Goal: Task Accomplishment & Management: Manage account settings

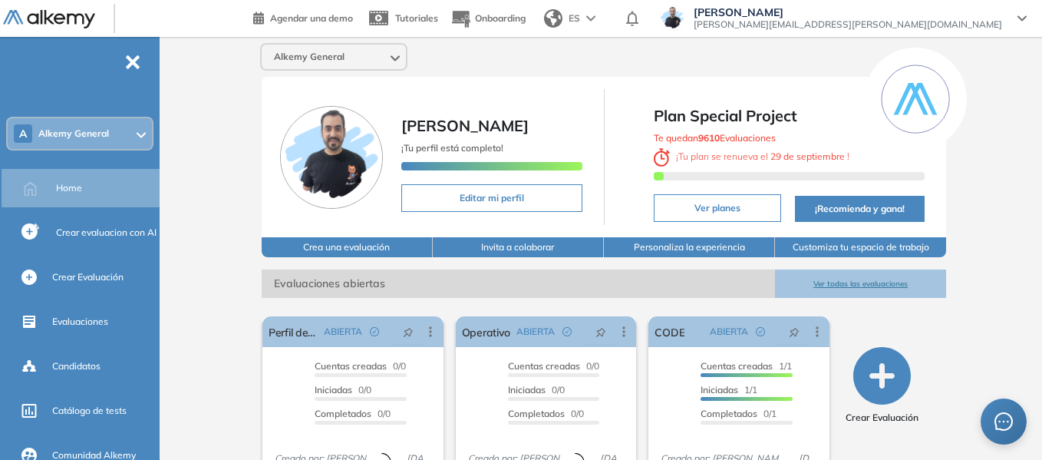
click at [120, 136] on div "A Alkemy General" at bounding box center [80, 133] width 144 height 31
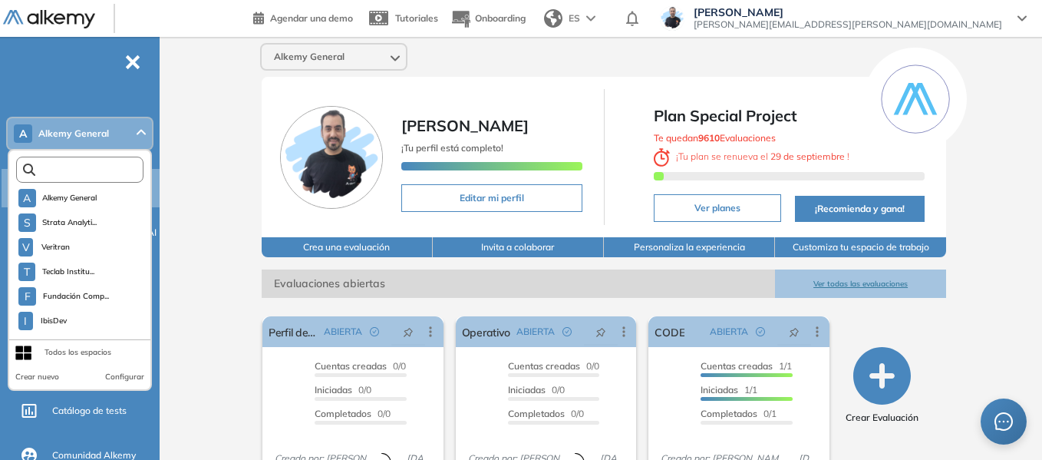
click at [97, 168] on input "text" at bounding box center [83, 170] width 96 height 12
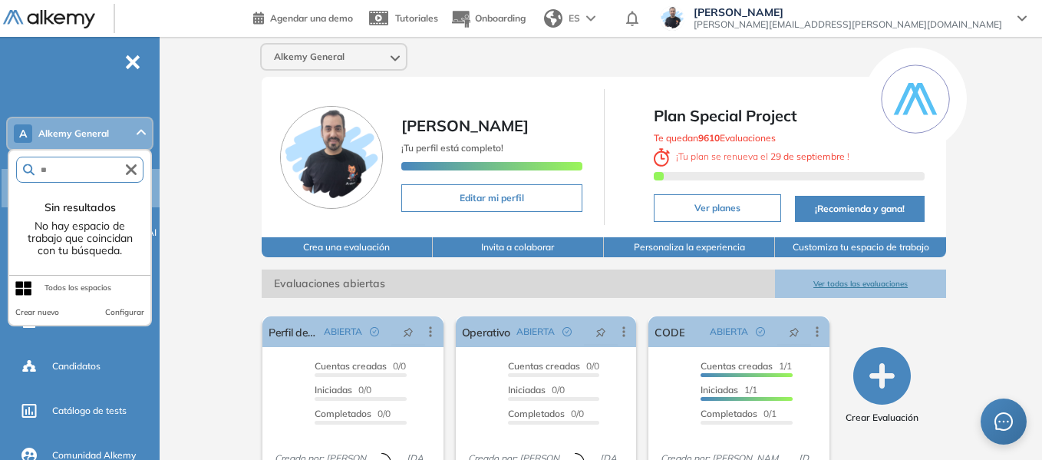
type input "*"
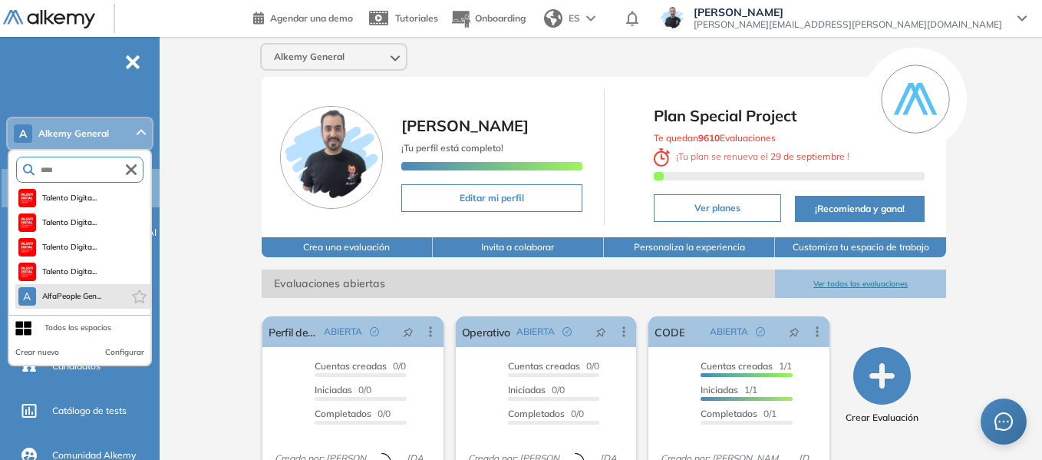
type input "****"
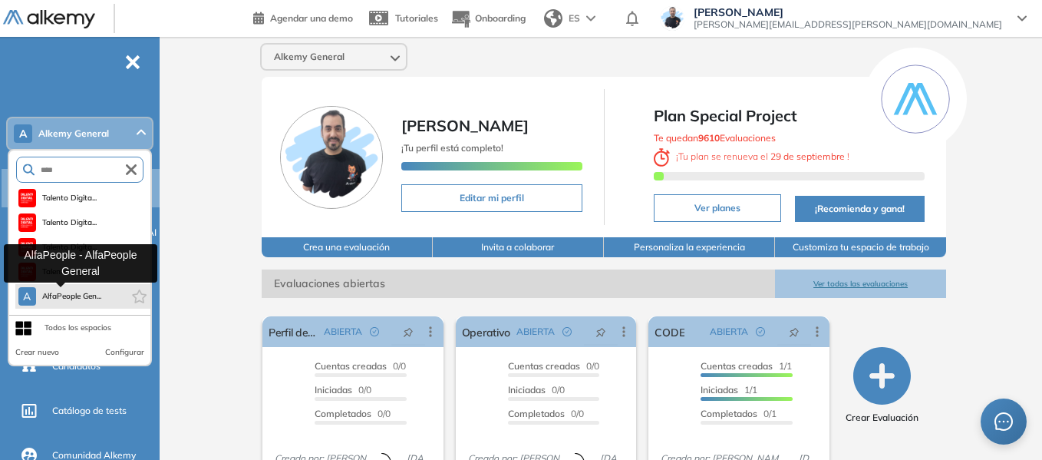
click at [91, 301] on span "AlfaPeople Gen..." at bounding box center [72, 296] width 60 height 12
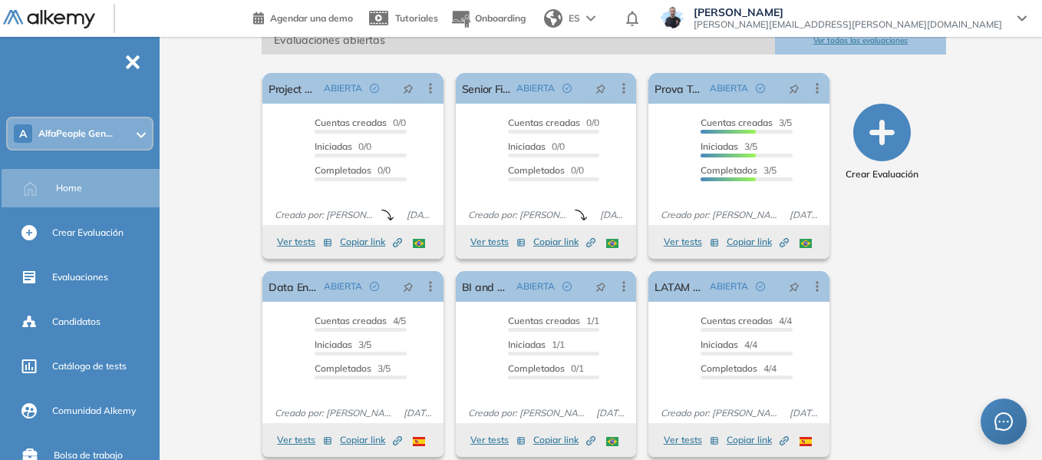
scroll to position [256, 0]
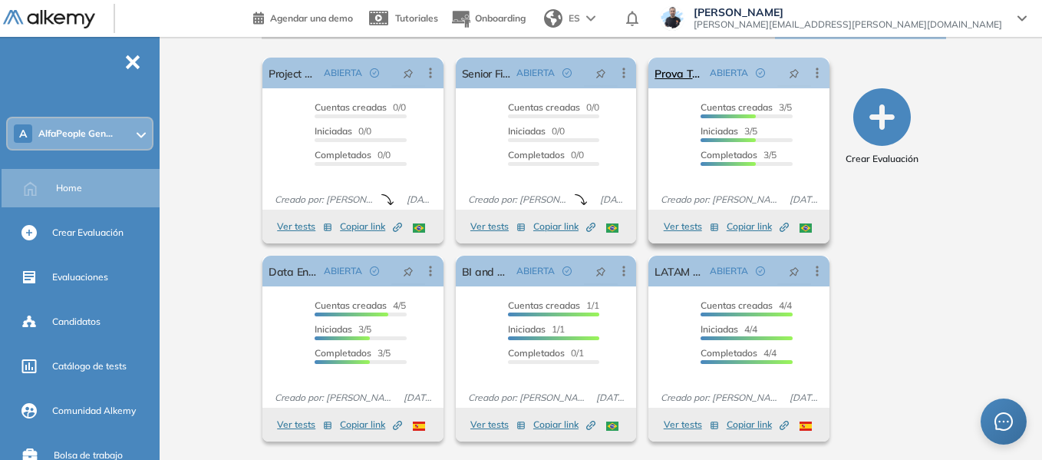
click at [822, 71] on icon at bounding box center [817, 72] width 15 height 15
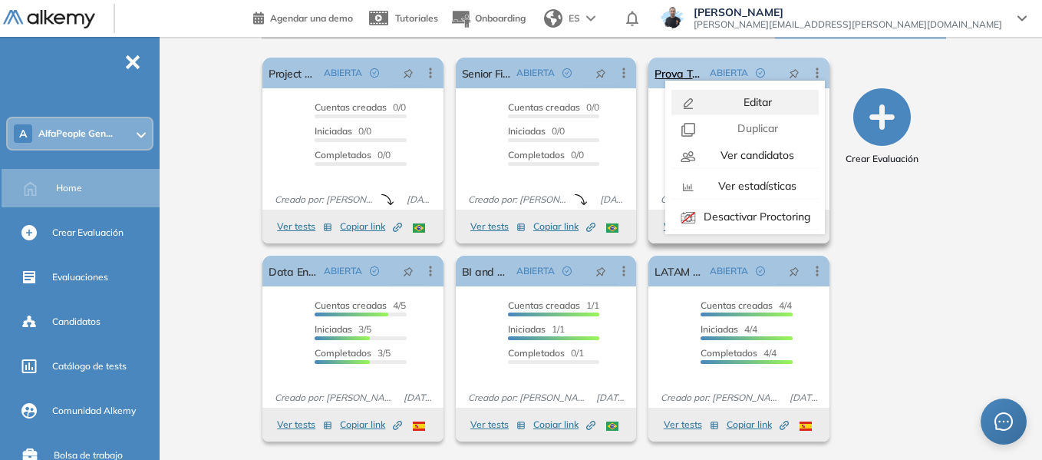
click at [753, 99] on span "Editar" at bounding box center [756, 102] width 31 height 14
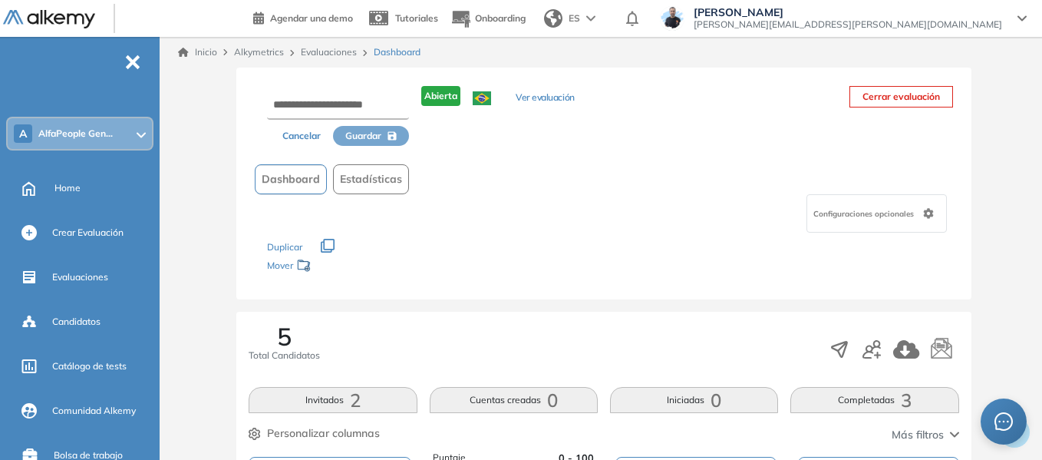
click at [874, 230] on div "Configuraciones opcionales" at bounding box center [877, 213] width 140 height 38
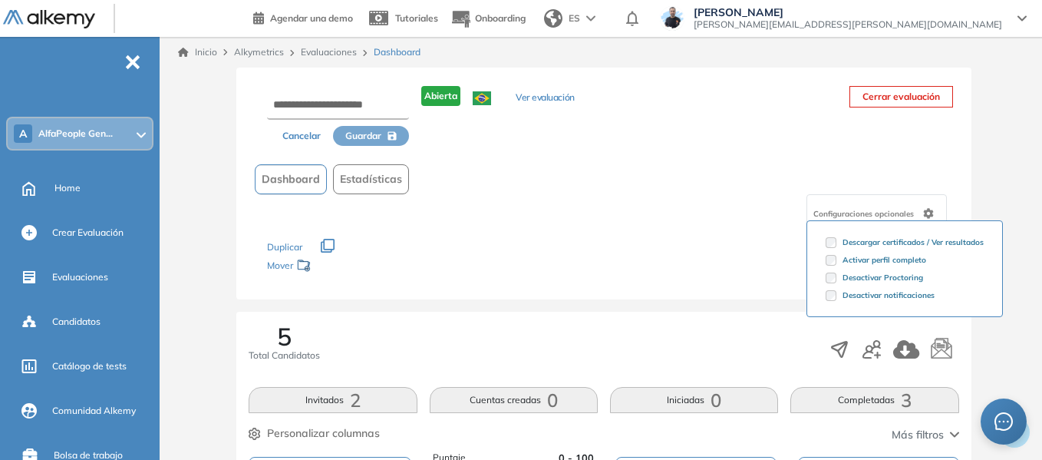
click at [761, 157] on div "Cancelar Guardar Abierta Ver evaluación Cerrar evaluación Dashboard Estadística…" at bounding box center [603, 184] width 735 height 232
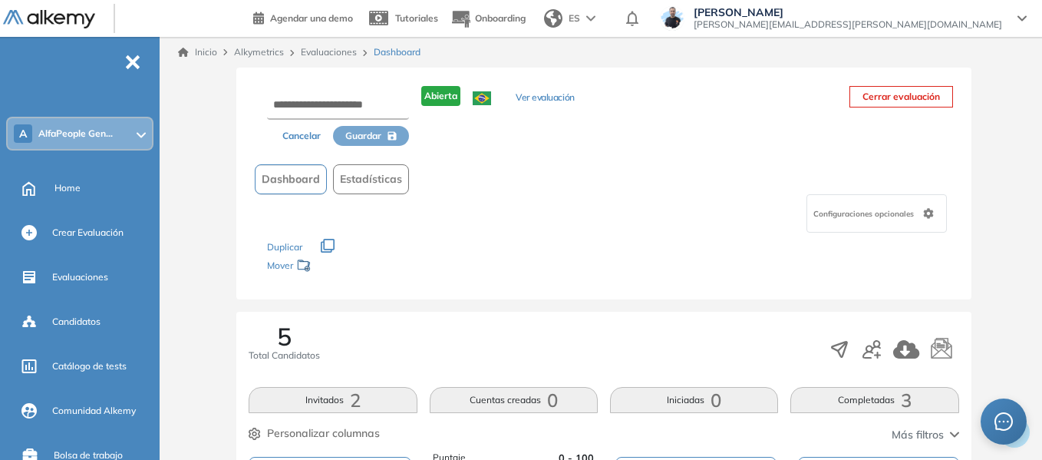
click at [305, 137] on button "Cancelar" at bounding box center [301, 136] width 63 height 20
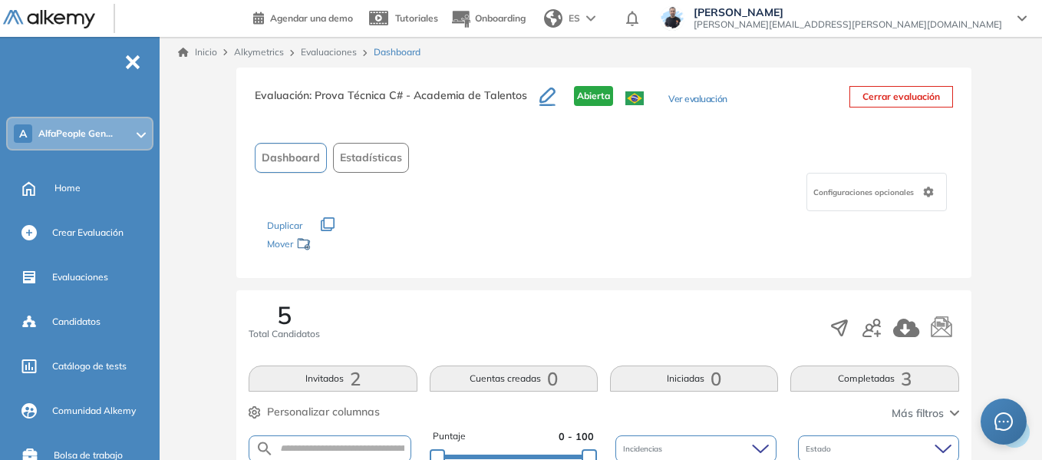
click at [881, 201] on div "Configuraciones opcionales" at bounding box center [877, 192] width 140 height 38
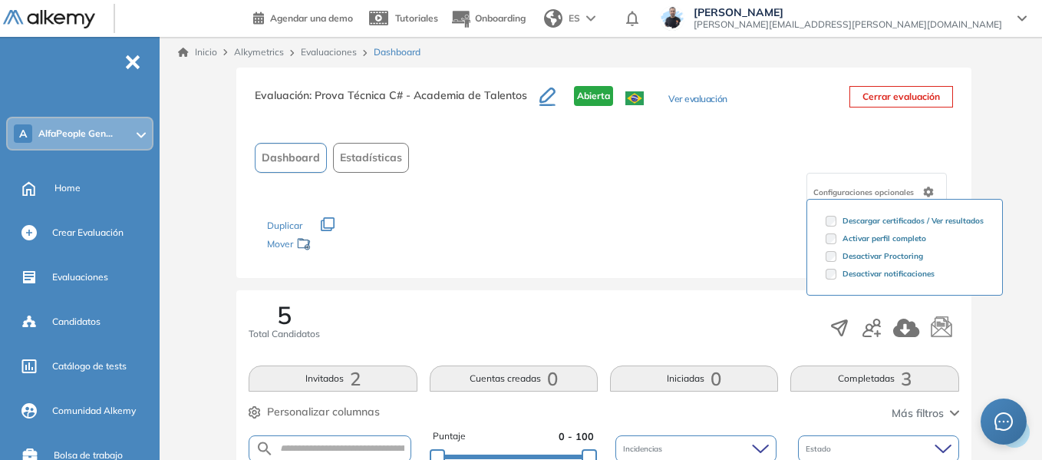
click at [326, 223] on icon "button" at bounding box center [328, 224] width 14 height 14
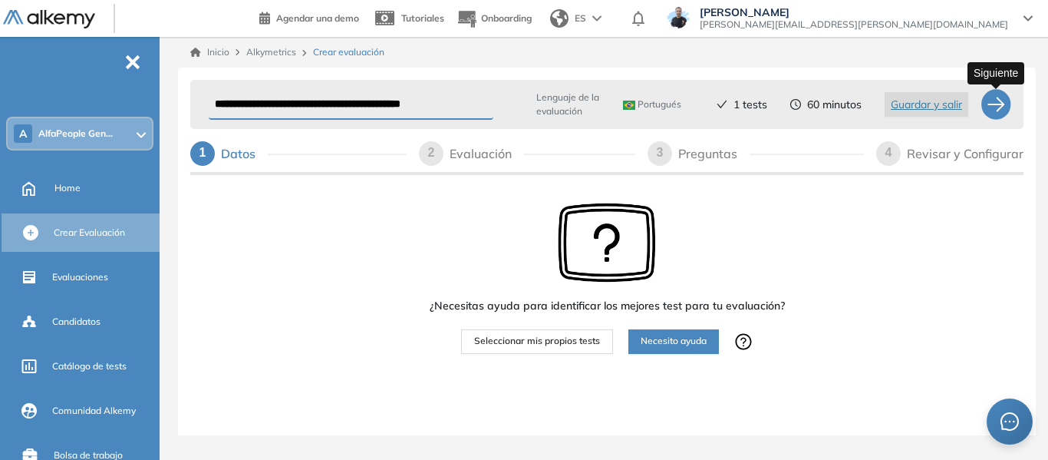
click at [992, 100] on div at bounding box center [996, 104] width 31 height 31
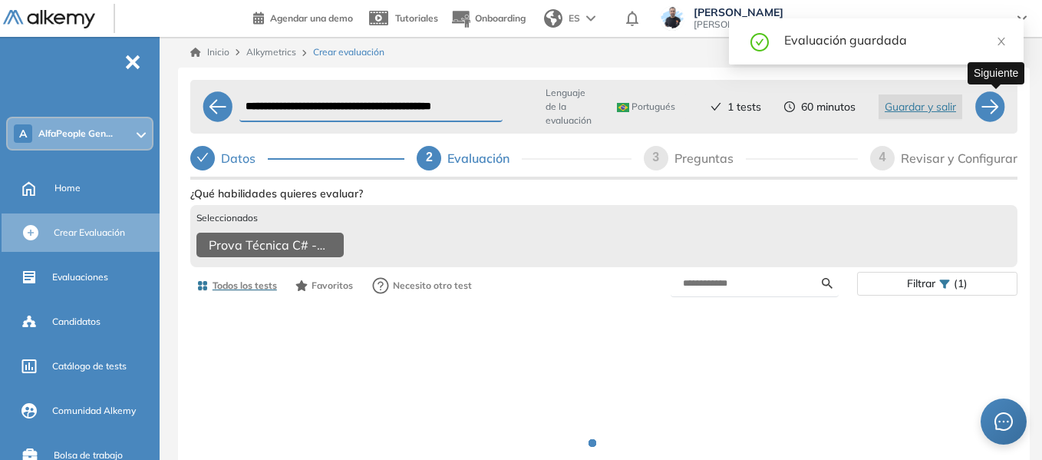
click at [992, 100] on div at bounding box center [990, 106] width 31 height 31
select select "*****"
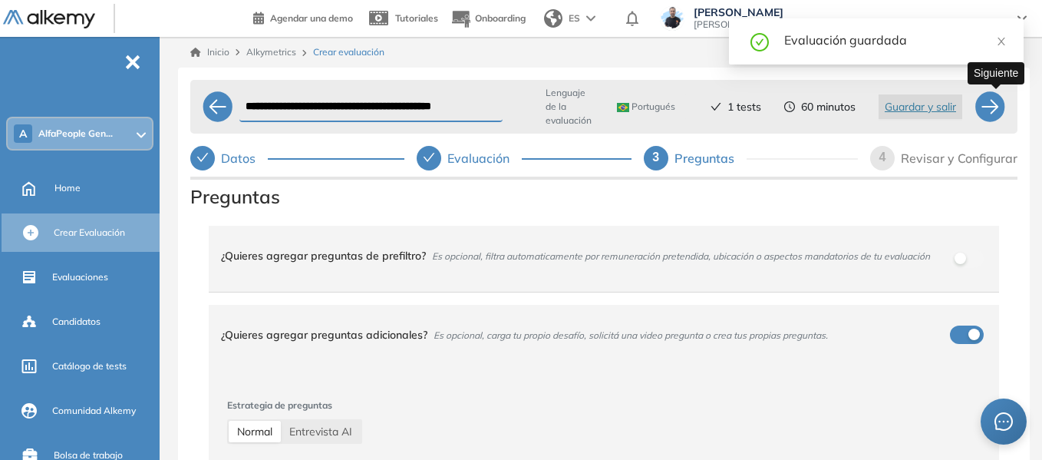
click at [992, 100] on div at bounding box center [990, 106] width 31 height 31
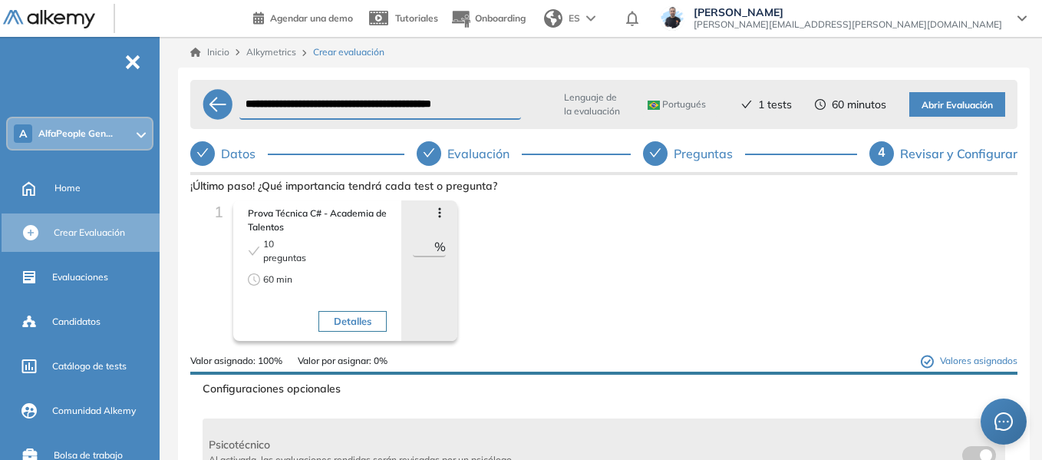
click at [440, 209] on icon at bounding box center [440, 212] width 12 height 12
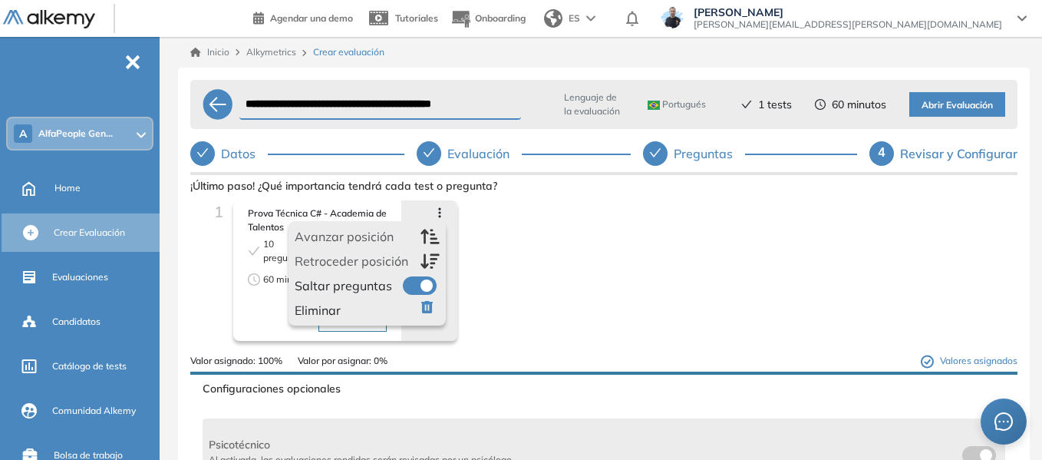
click at [415, 288] on span at bounding box center [409, 282] width 12 height 12
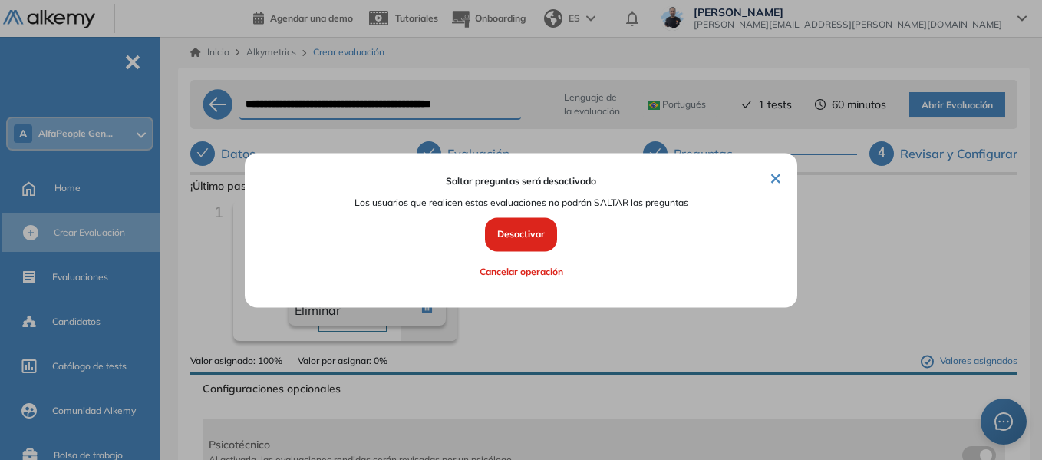
click at [511, 233] on button "Desactivar" at bounding box center [521, 235] width 72 height 34
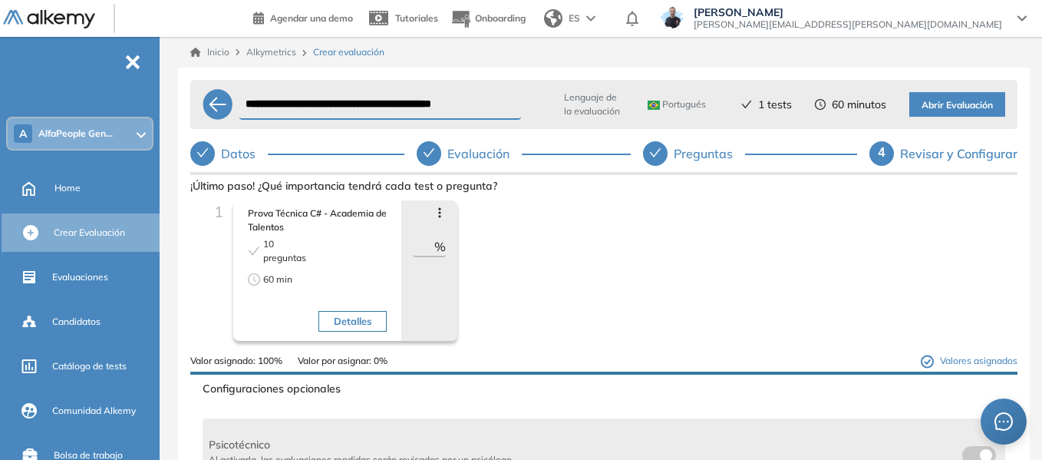
click at [434, 204] on div "Avanzar posición Retroceder posición Saltar preguntas Eliminar *** %" at bounding box center [429, 270] width 56 height 140
click at [435, 206] on icon at bounding box center [440, 212] width 12 height 12
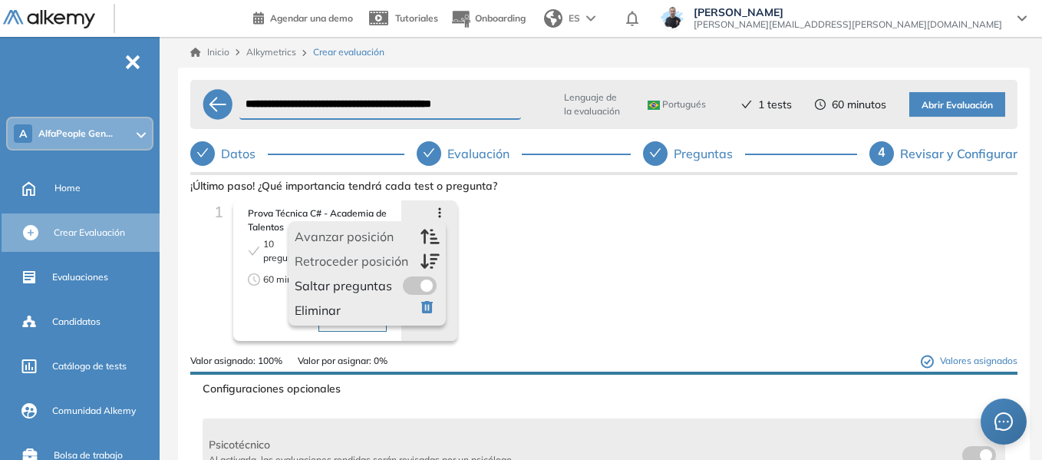
click at [570, 236] on div "1 Prova Técnica C# - Academia de Talentos 10 preguntas 60 min Detalles Avanzar …" at bounding box center [604, 277] width 803 height 154
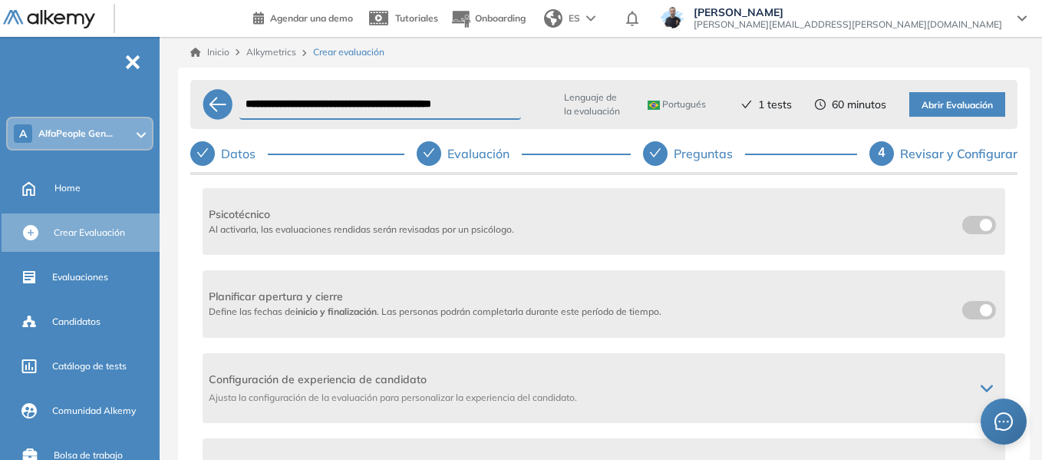
scroll to position [307, 0]
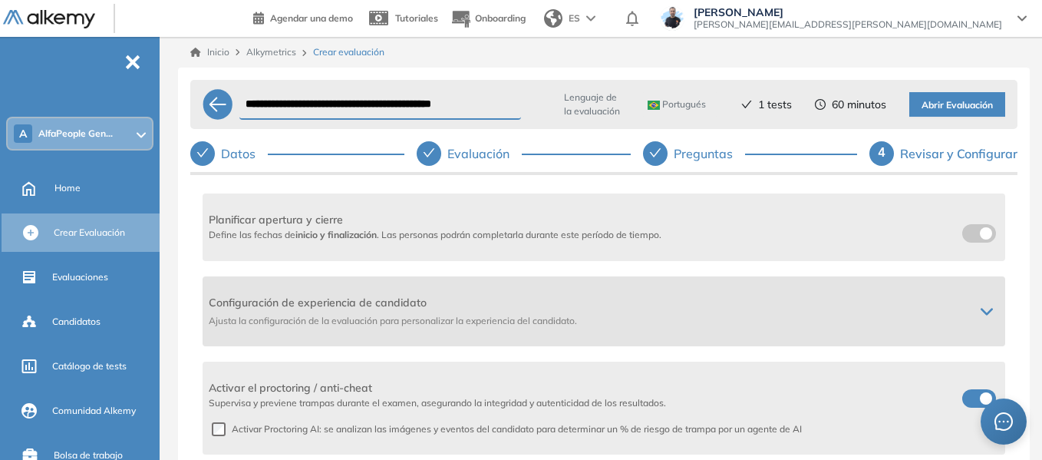
click at [982, 312] on icon at bounding box center [987, 311] width 10 height 5
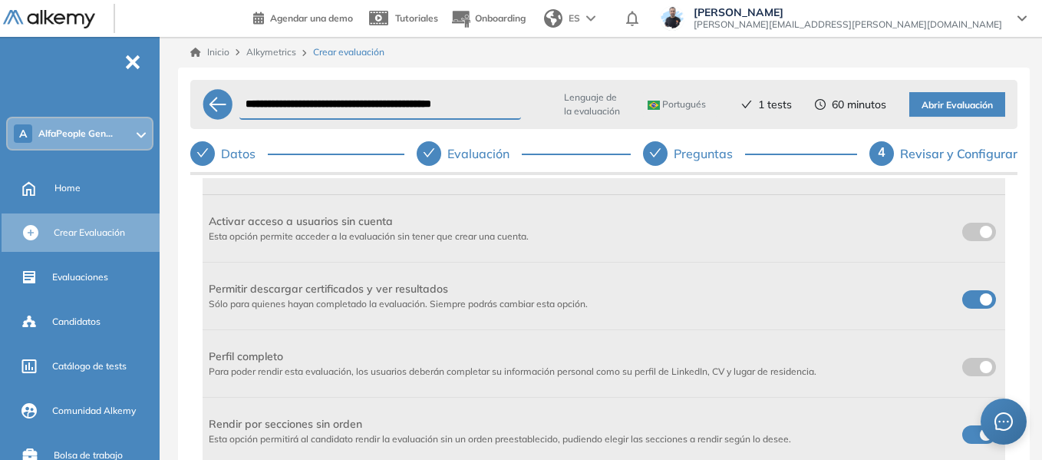
scroll to position [461, 0]
click at [967, 233] on span at bounding box center [969, 227] width 12 height 12
click at [975, 289] on label at bounding box center [980, 298] width 34 height 18
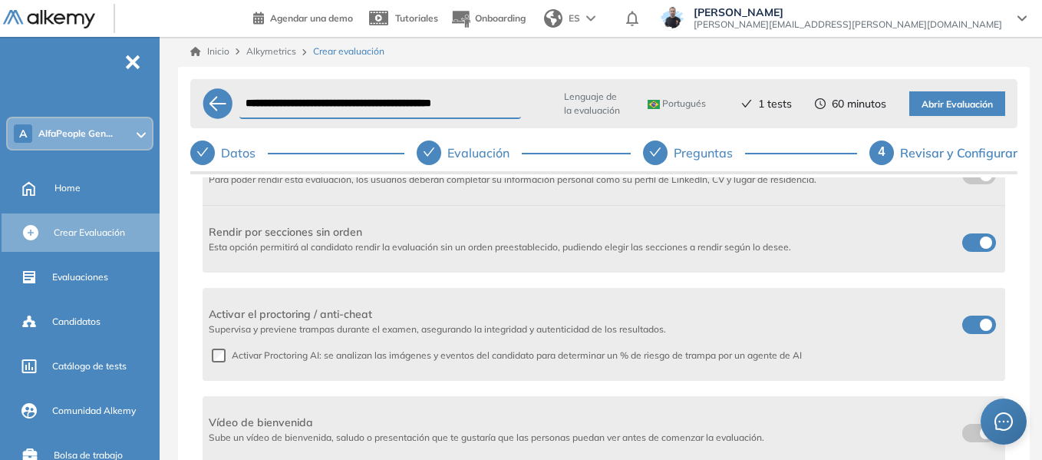
scroll to position [0, 0]
click at [949, 103] on span "Abrir Evaluación" at bounding box center [957, 105] width 71 height 15
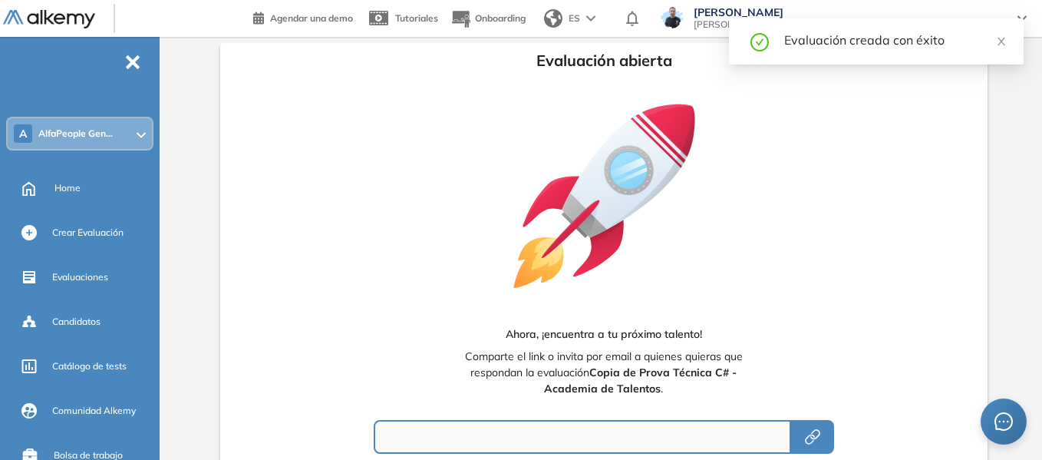
type input "**********"
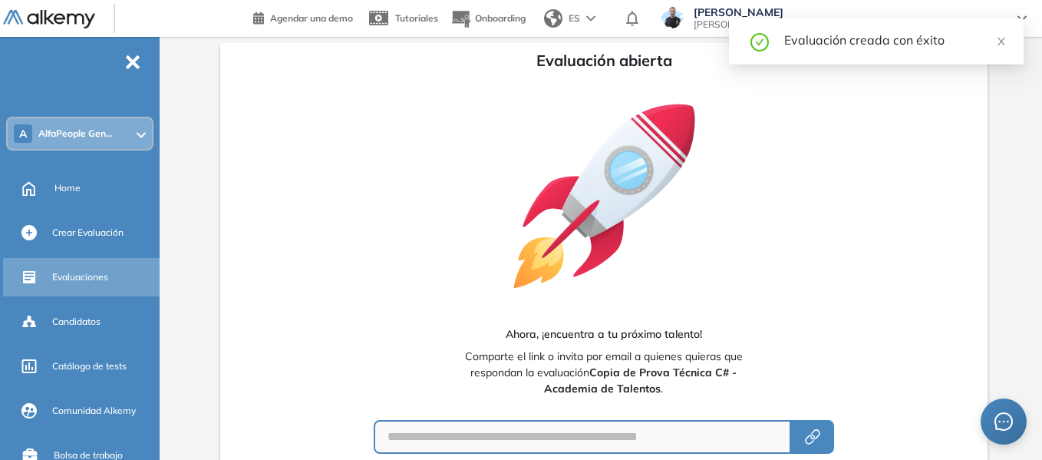
click at [76, 276] on span "Evaluaciones" at bounding box center [80, 277] width 56 height 14
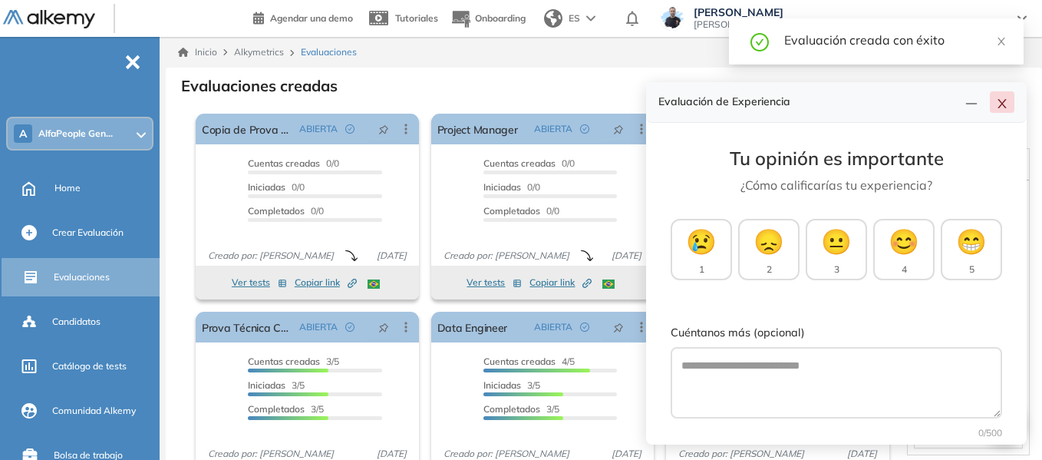
click at [1001, 105] on icon "close" at bounding box center [1002, 103] width 8 height 9
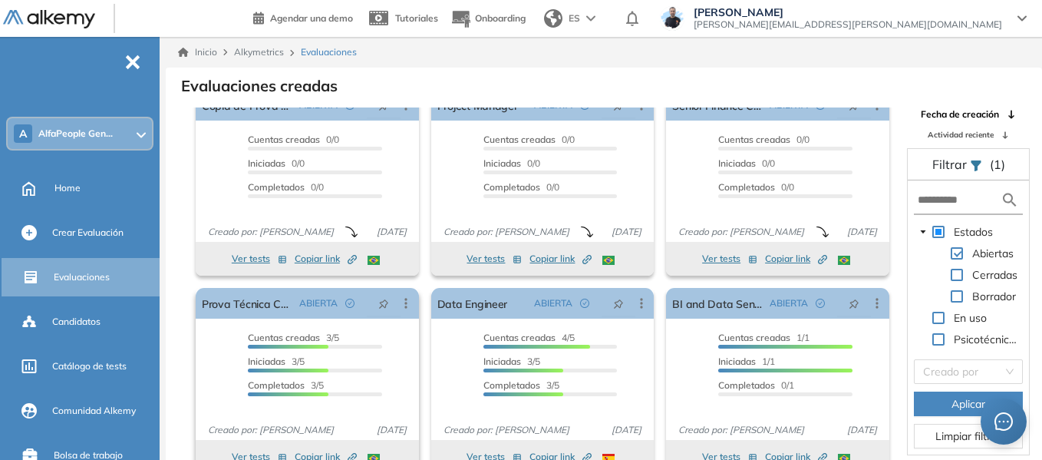
scroll to position [28, 0]
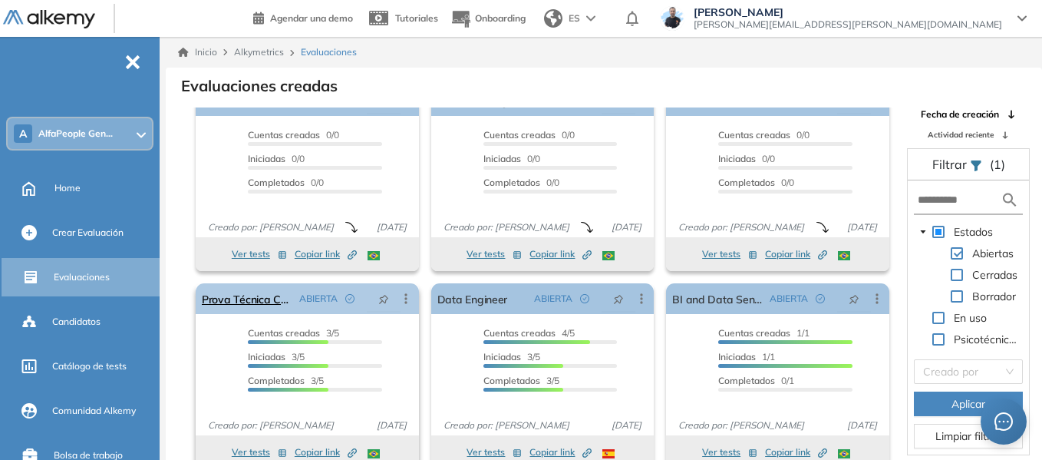
click at [405, 299] on icon at bounding box center [406, 298] width 2 height 10
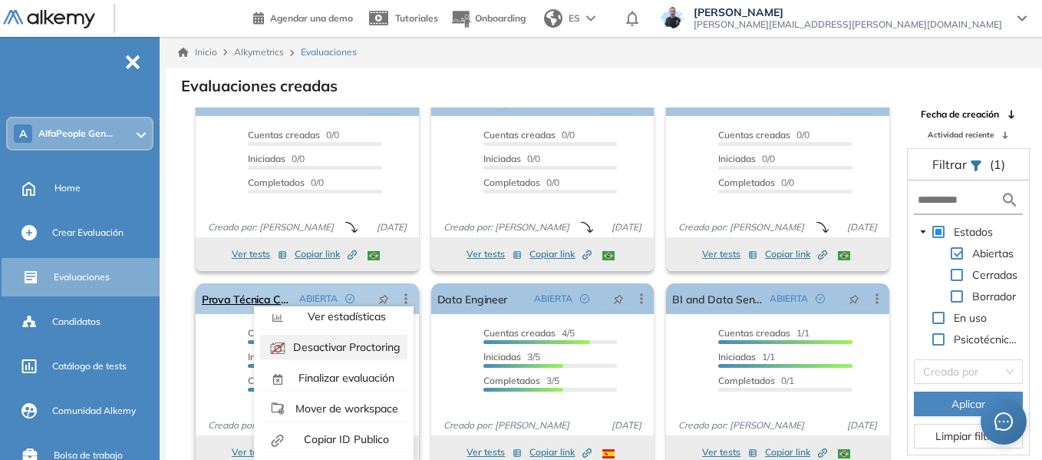
scroll to position [96, 0]
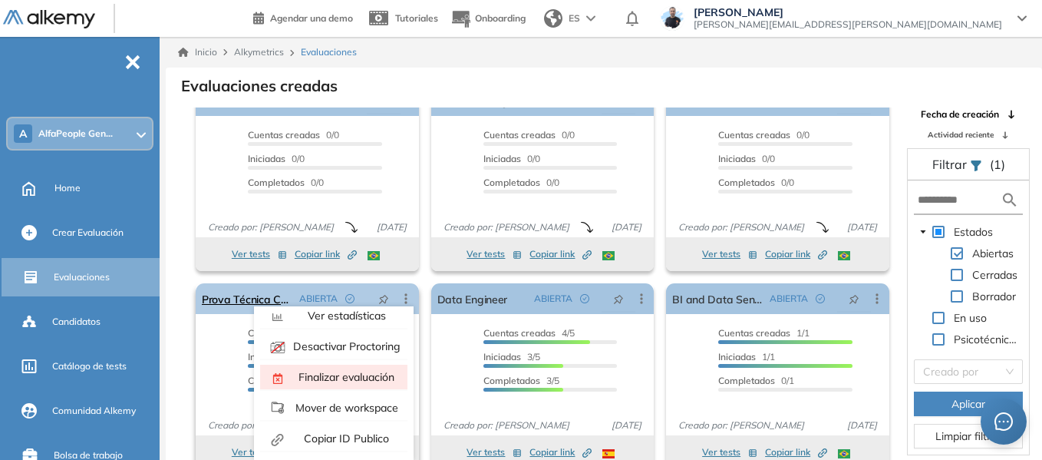
click at [339, 375] on span "Finalizar evaluación" at bounding box center [345, 377] width 99 height 14
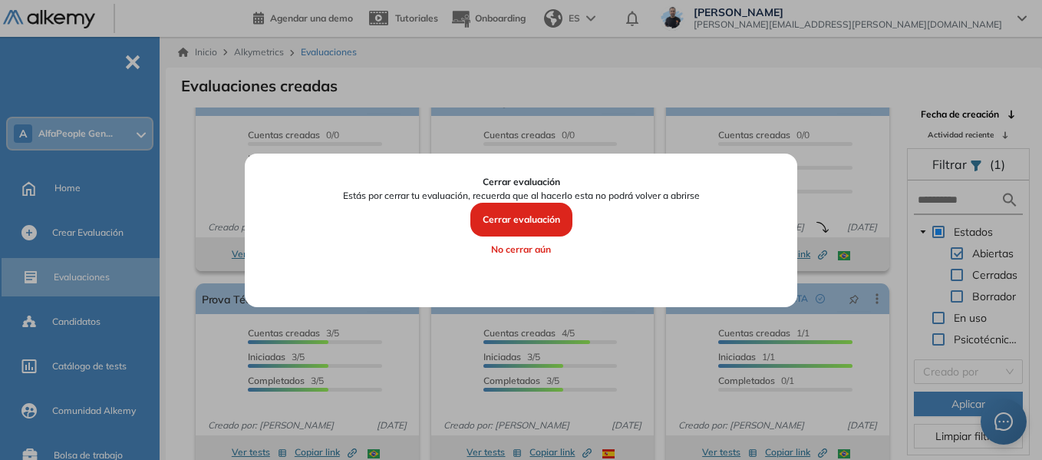
click at [532, 208] on button "Cerrar evaluación" at bounding box center [522, 220] width 102 height 34
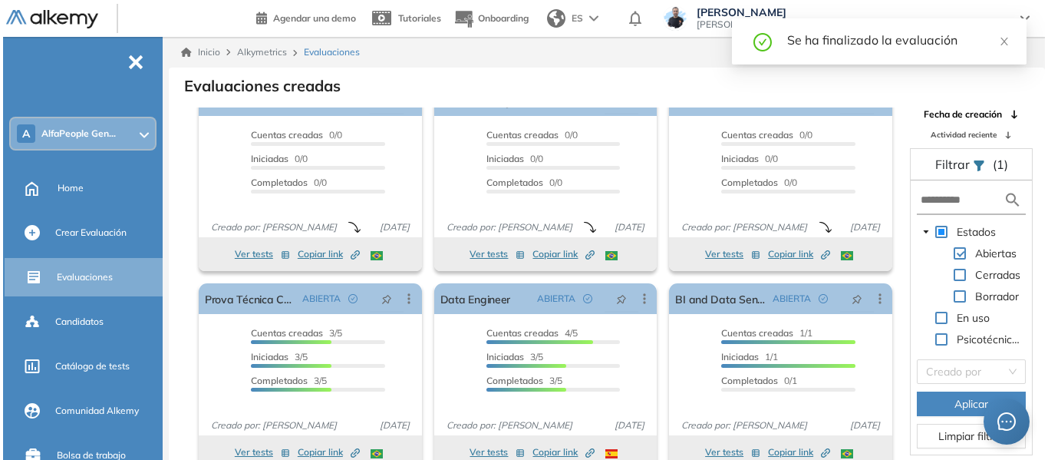
scroll to position [0, 0]
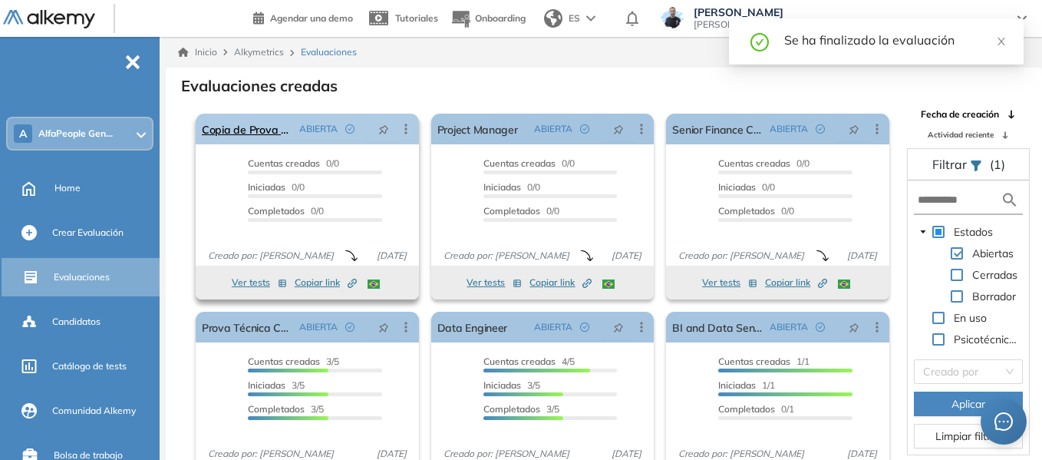
click at [405, 129] on icon at bounding box center [406, 129] width 2 height 10
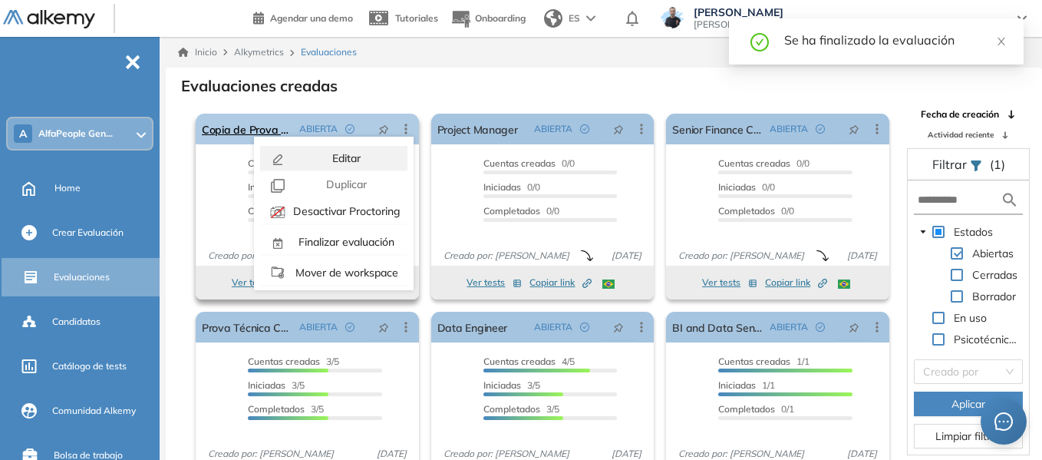
click at [368, 152] on div "Editar" at bounding box center [345, 158] width 113 height 17
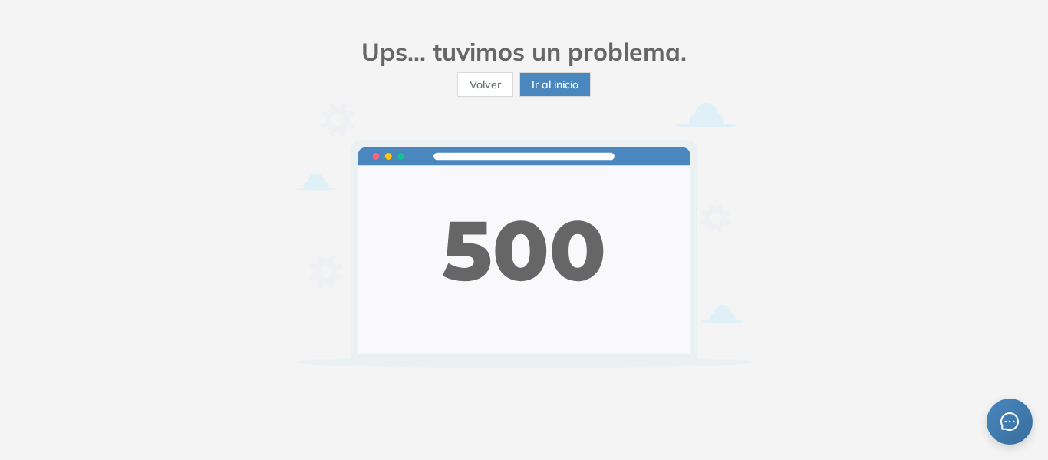
click at [537, 83] on span "Ir al inicio" at bounding box center [555, 84] width 47 height 17
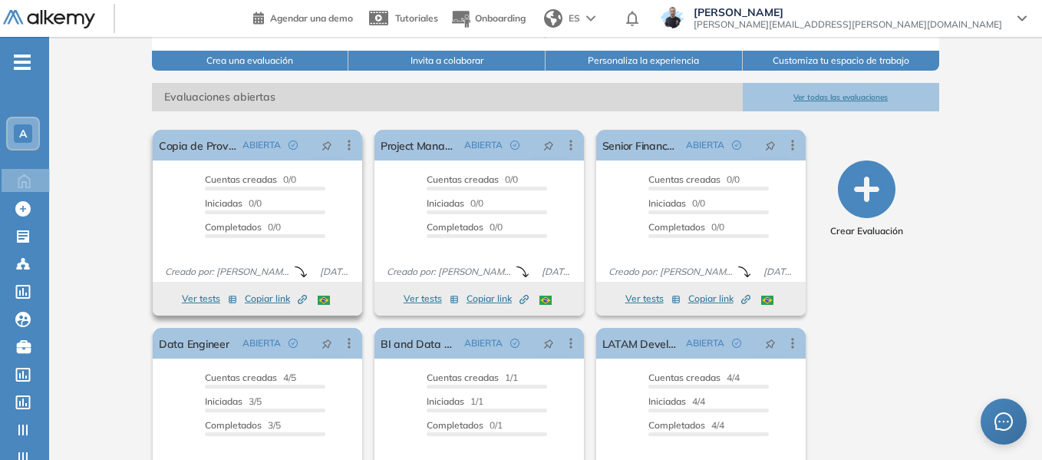
scroll to position [230, 0]
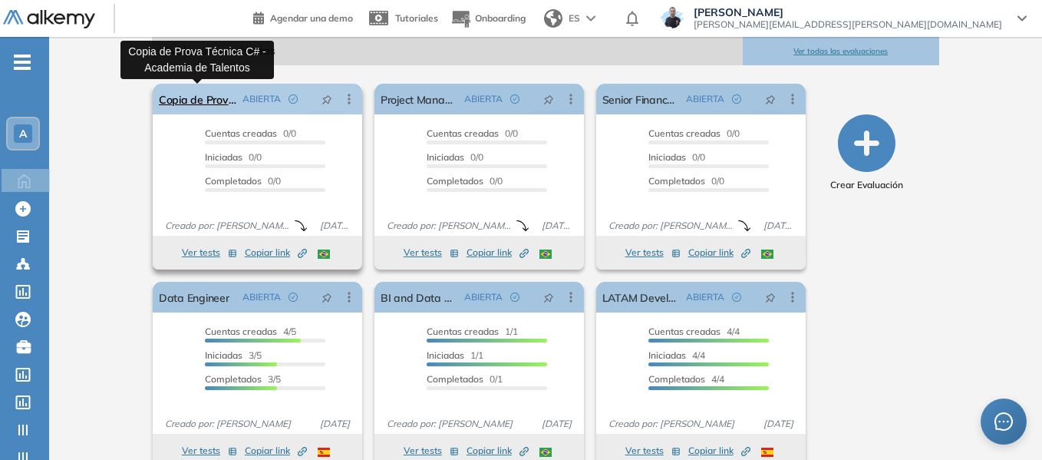
click at [204, 96] on link "Copia de Prova Técnica C# - Academia de Talentos" at bounding box center [198, 99] width 78 height 31
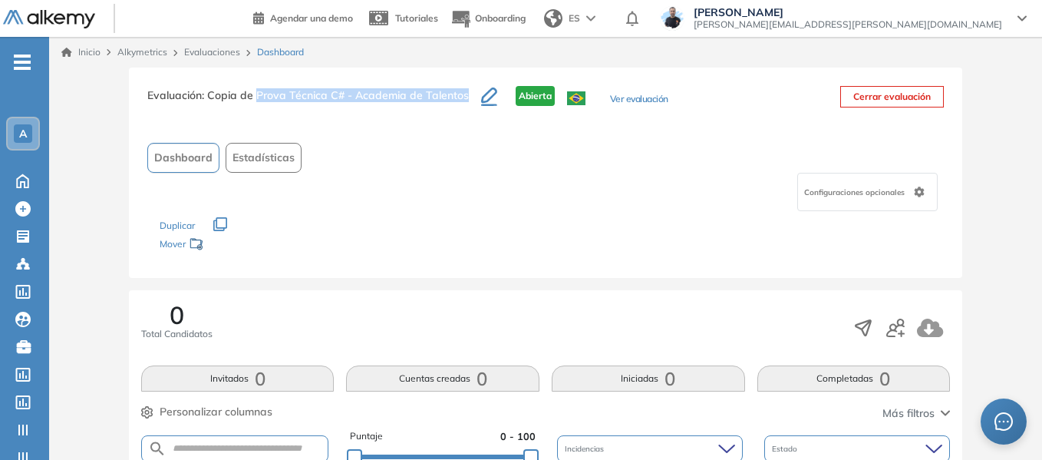
drag, startPoint x: 256, startPoint y: 100, endPoint x: 471, endPoint y: 96, distance: 214.2
click at [471, 96] on h3 "Evaluación : Copia de Prova Técnica C# - Academia de Talentos" at bounding box center [314, 102] width 334 height 32
copy span "Prova Técnica C# - Academia de Talentos"
click at [484, 97] on icon "button" at bounding box center [489, 95] width 16 height 15
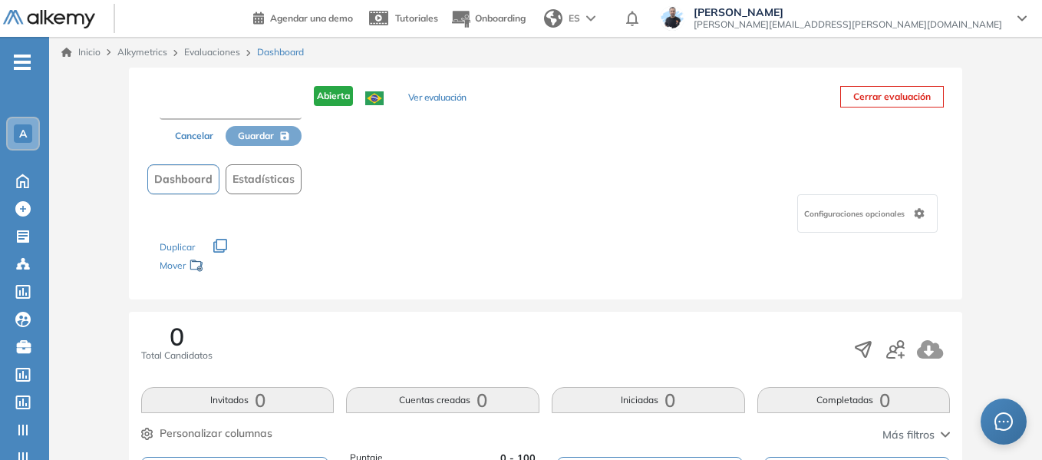
click at [248, 110] on input "text" at bounding box center [231, 106] width 142 height 28
paste input "**********"
type input "**********"
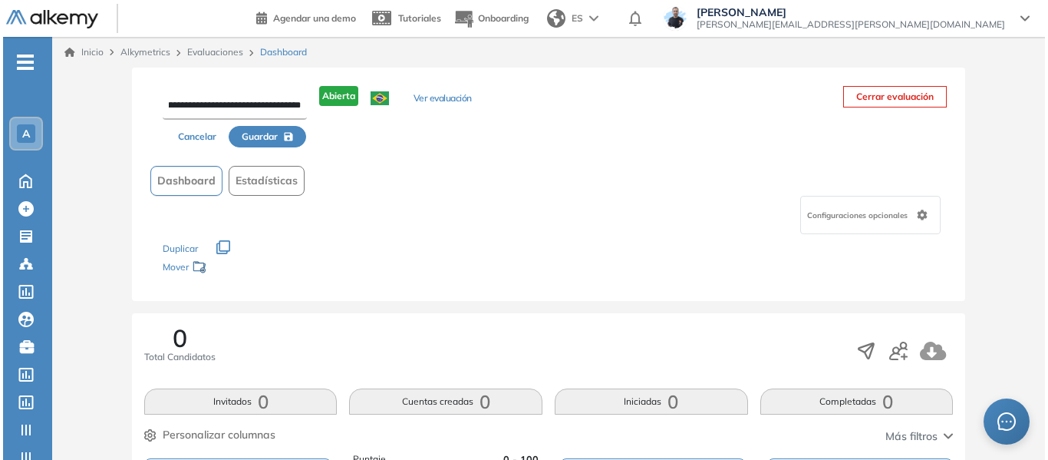
scroll to position [0, 0]
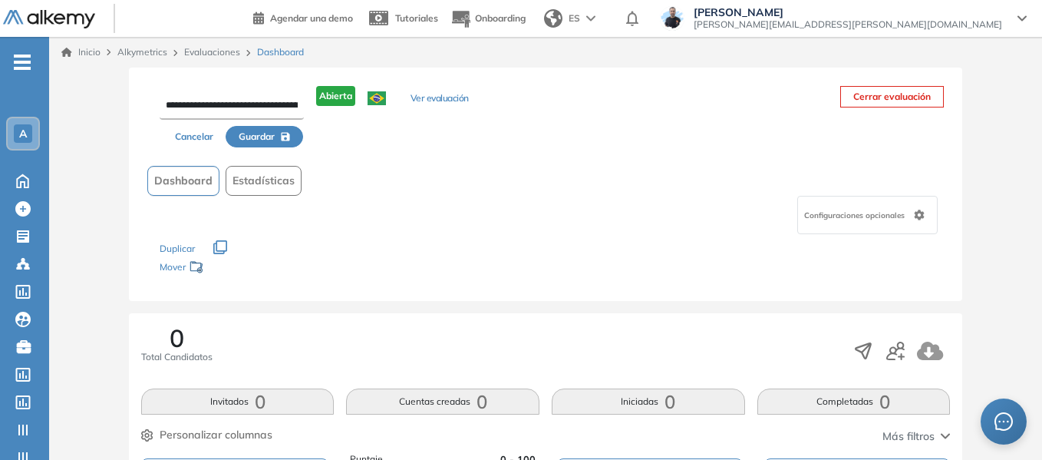
click at [259, 136] on span "Guardar" at bounding box center [257, 137] width 36 height 14
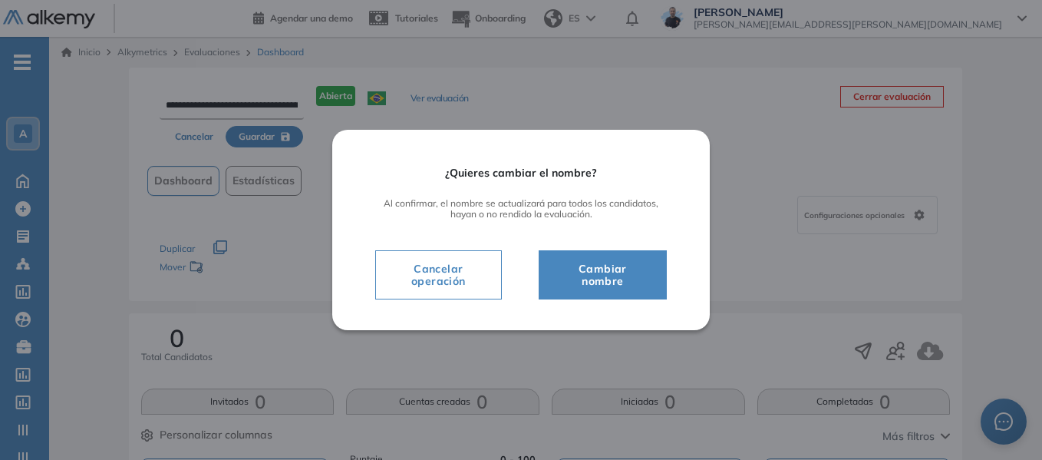
click at [620, 276] on span "Cambiar nombre" at bounding box center [603, 274] width 90 height 31
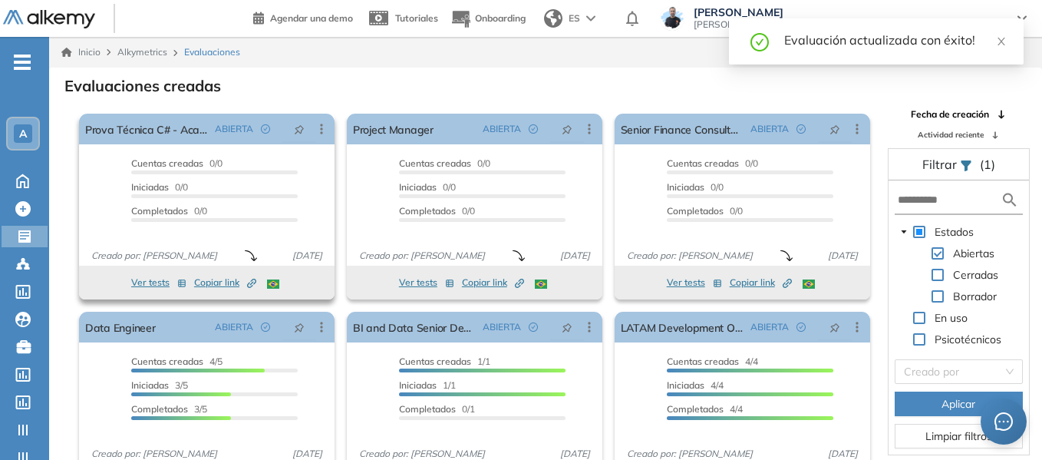
click at [216, 282] on span "Copiar link Created by potrace 1.16, written by Peter Selinger 2001-2019" at bounding box center [225, 283] width 62 height 14
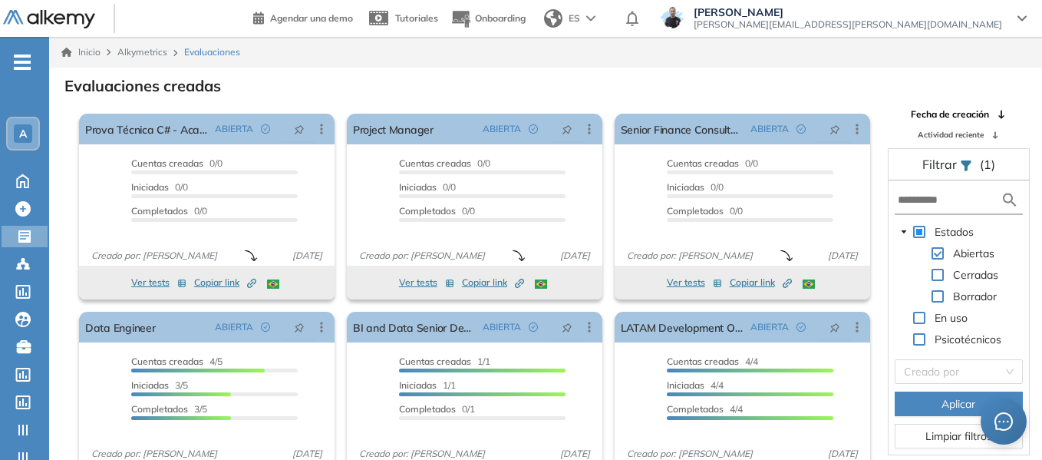
click at [19, 134] on span "A" at bounding box center [23, 133] width 8 height 12
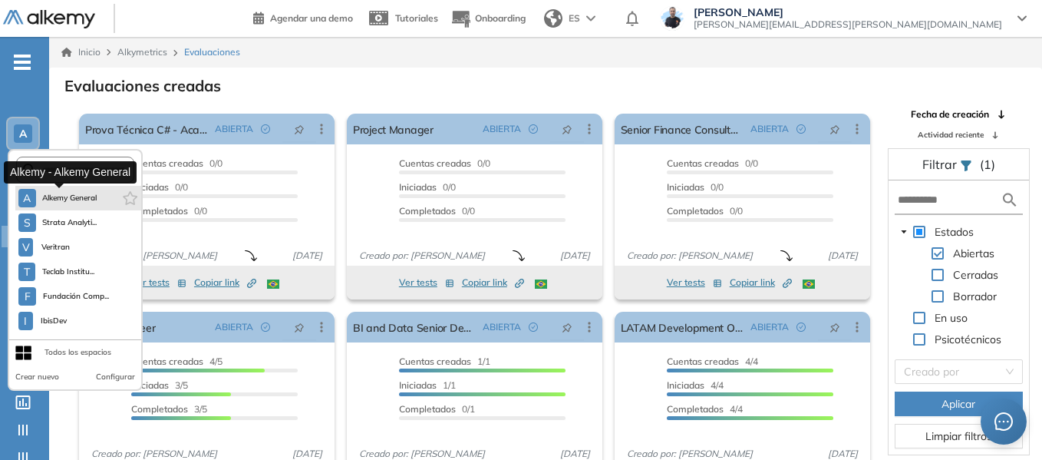
click at [46, 203] on span "Alkemy General" at bounding box center [69, 198] width 55 height 12
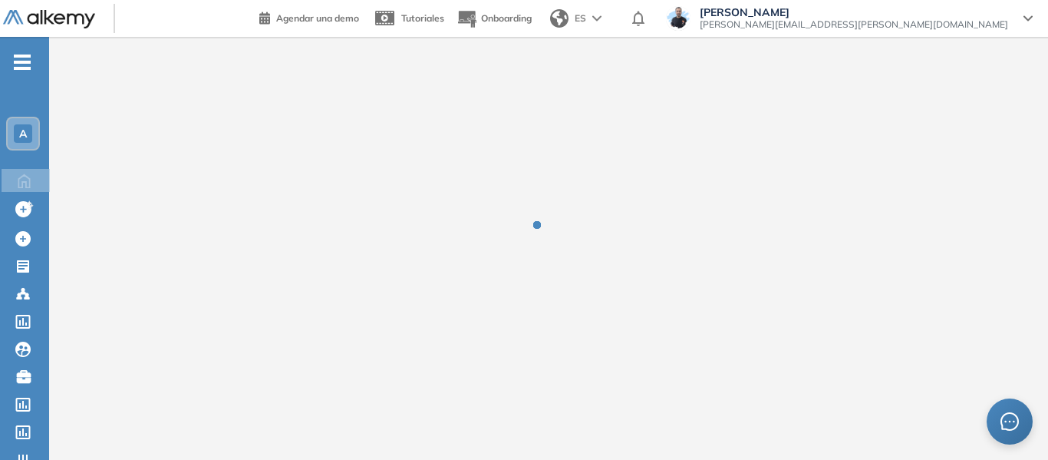
click at [943, 23] on span "miguel.gomez@alkemy.org" at bounding box center [854, 24] width 309 height 12
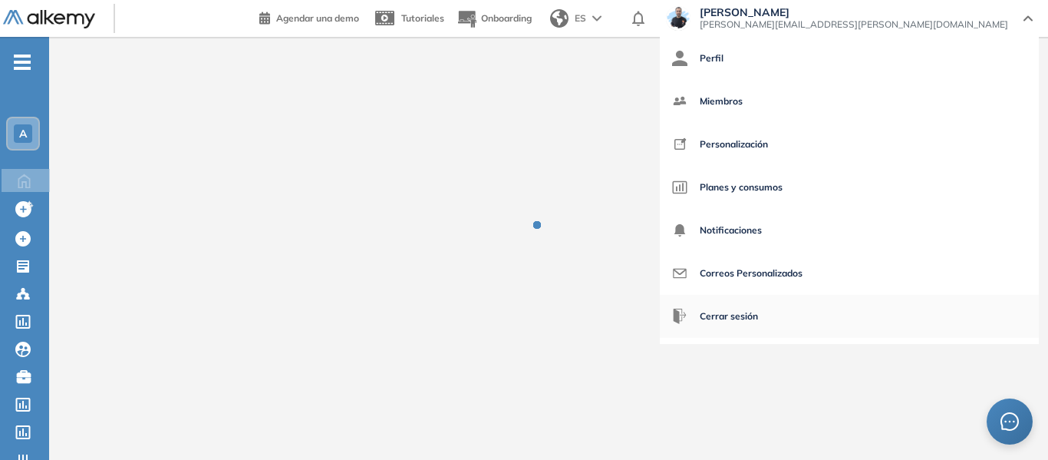
click at [758, 322] on span "Cerrar sesión" at bounding box center [729, 316] width 58 height 37
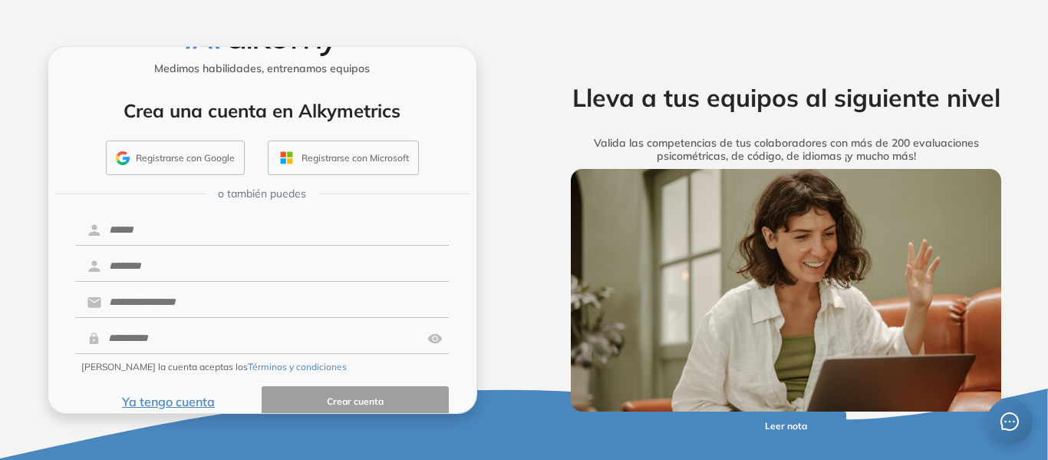
scroll to position [62, 0]
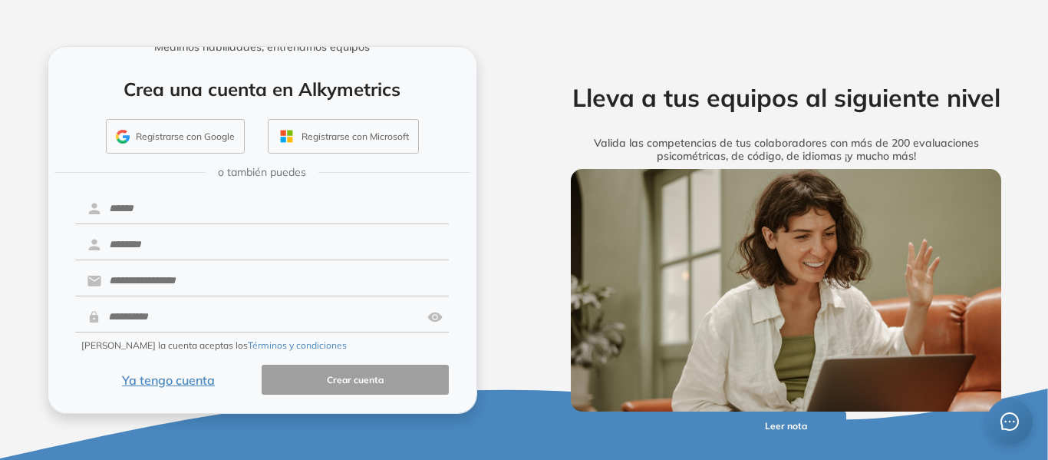
click at [190, 374] on button "Ya tengo cuenta" at bounding box center [168, 380] width 187 height 30
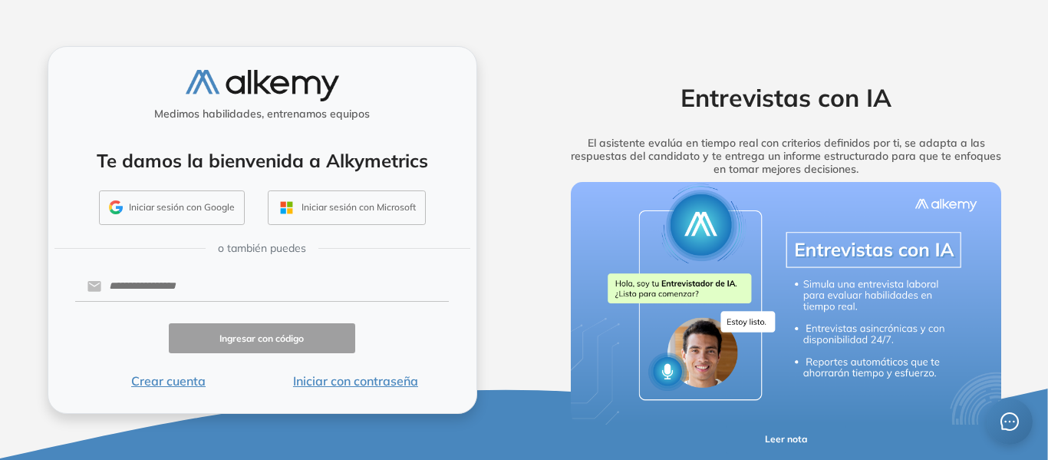
click at [379, 380] on button "Iniciar con contraseña" at bounding box center [355, 380] width 187 height 18
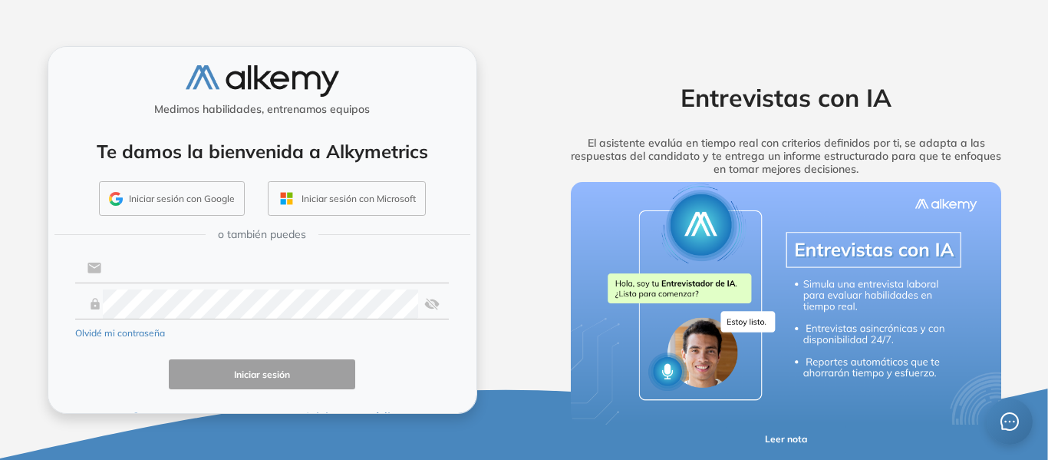
click at [301, 272] on input "text" at bounding box center [275, 267] width 348 height 29
paste input "**********"
type input "**********"
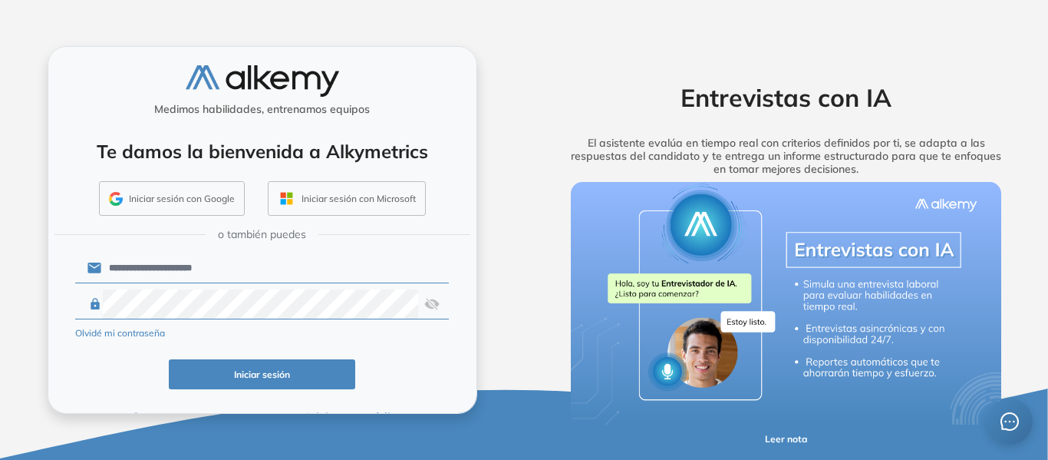
click at [169, 371] on button "Iniciar sesión" at bounding box center [262, 374] width 187 height 30
